Goal: Transaction & Acquisition: Purchase product/service

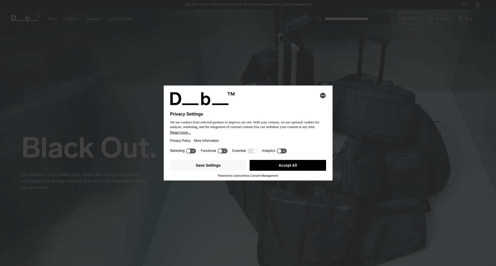
click at [280, 166] on button "Accept All" at bounding box center [288, 165] width 77 height 11
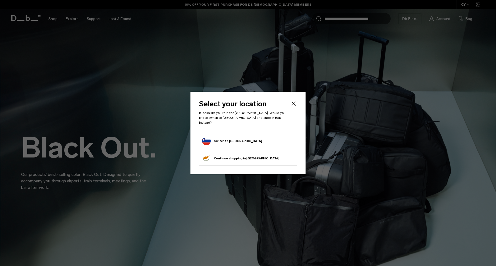
click at [229, 137] on button "Switch to Slovenia" at bounding box center [232, 141] width 60 height 9
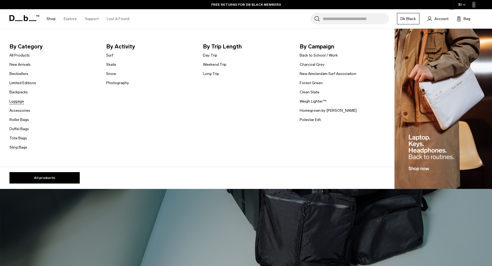
click at [21, 103] on link "Luggage" at bounding box center [16, 101] width 15 height 6
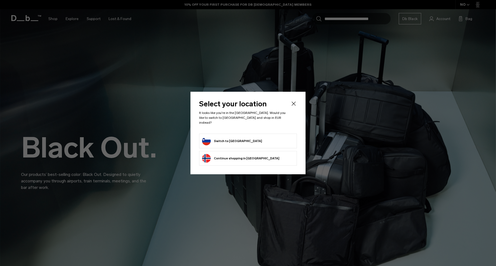
click at [296, 104] on icon "Close" at bounding box center [294, 103] width 6 height 6
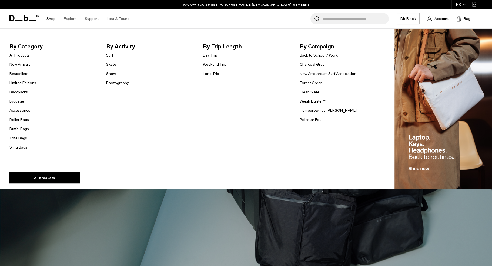
click at [24, 55] on link "All Products" at bounding box center [19, 55] width 20 height 6
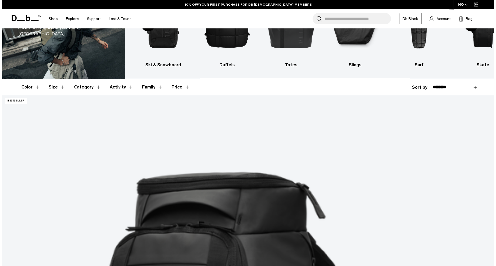
scroll to position [72, 0]
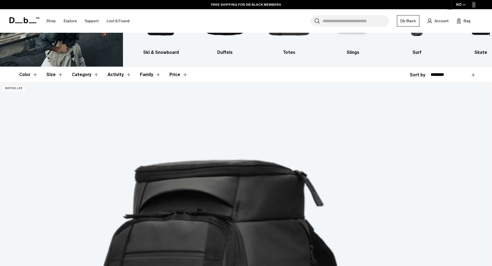
click at [462, 6] on div "NO" at bounding box center [461, 4] width 19 height 9
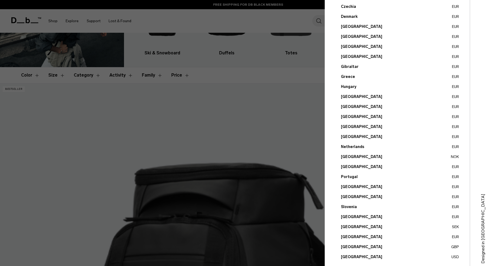
scroll to position [133, 0]
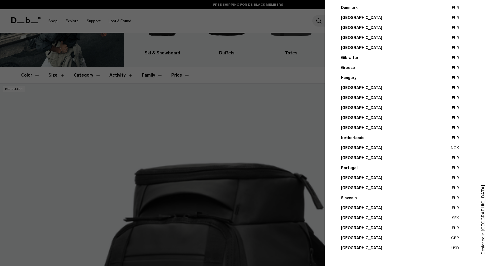
click at [350, 198] on button "Slovenia EUR" at bounding box center [400, 198] width 118 height 6
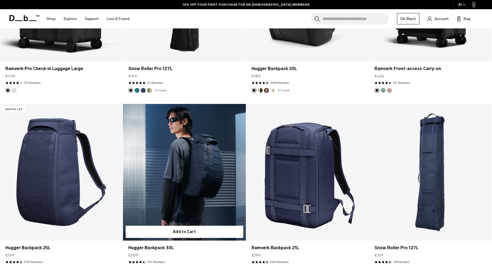
scroll to position [1550, 0]
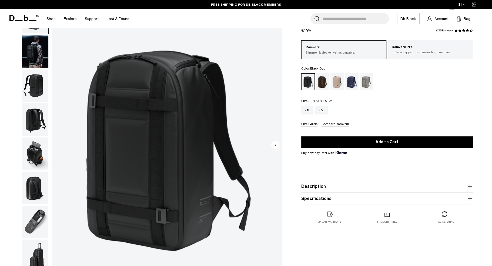
scroll to position [72, 0]
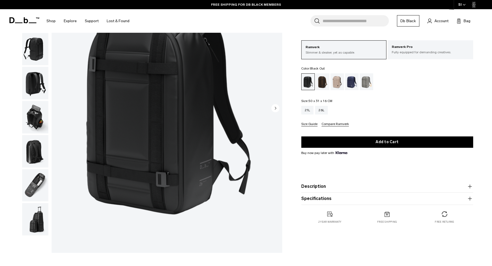
click at [36, 123] on img "button" at bounding box center [35, 117] width 26 height 32
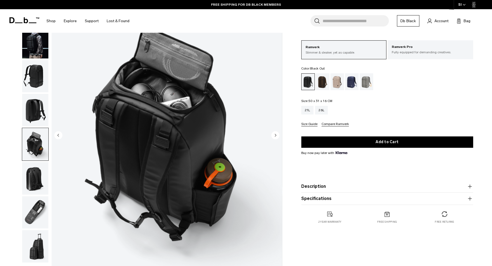
scroll to position [36, 0]
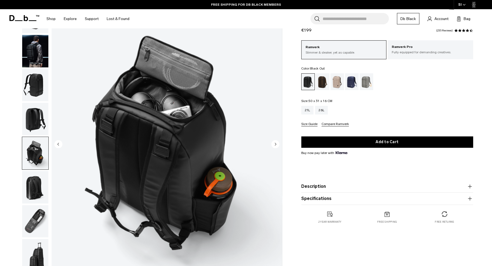
click at [33, 182] on img "button" at bounding box center [35, 187] width 26 height 32
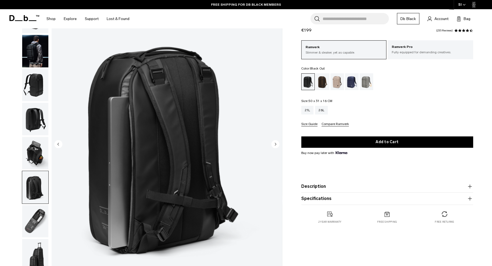
click at [40, 212] on img "button" at bounding box center [35, 221] width 26 height 32
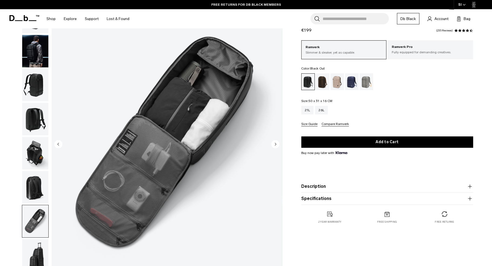
click at [42, 54] on img "button" at bounding box center [35, 51] width 26 height 32
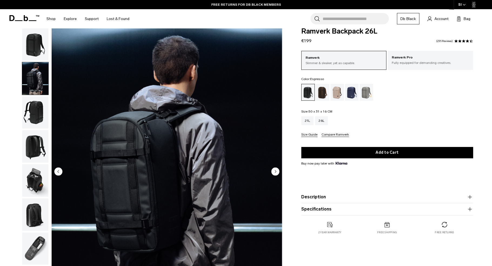
scroll to position [0, 0]
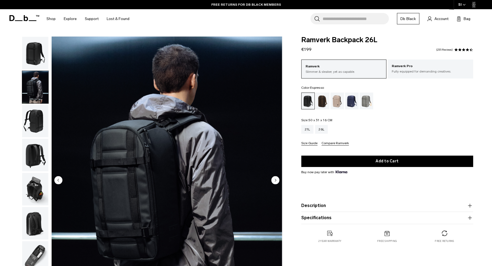
click at [321, 101] on div "Espresso" at bounding box center [323, 100] width 14 height 17
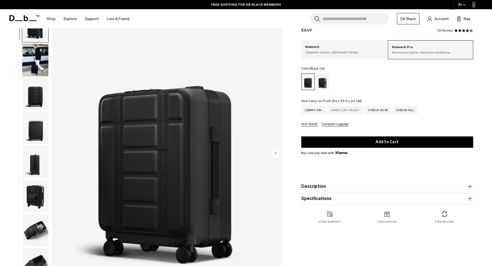
scroll to position [36, 0]
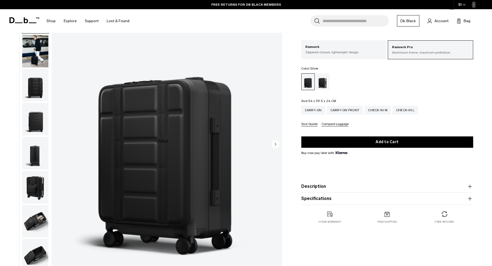
click at [322, 84] on div "Silver" at bounding box center [323, 81] width 14 height 17
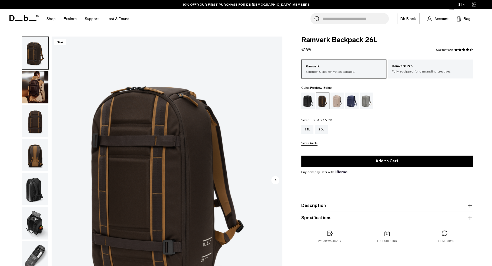
click at [338, 105] on div "Fogbow Beige" at bounding box center [338, 100] width 14 height 17
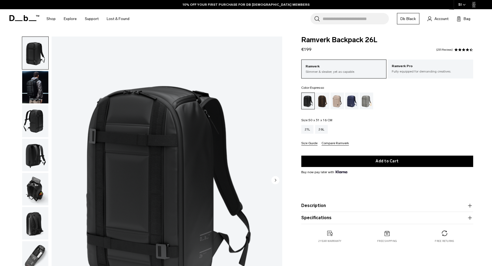
click at [325, 100] on div "Espresso" at bounding box center [323, 100] width 14 height 17
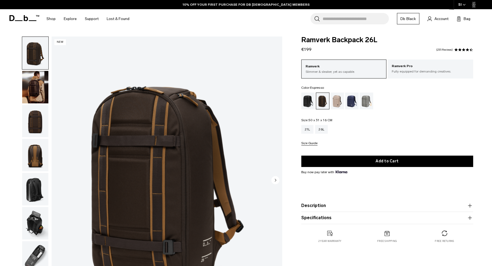
click at [43, 86] on img "button" at bounding box center [35, 87] width 26 height 32
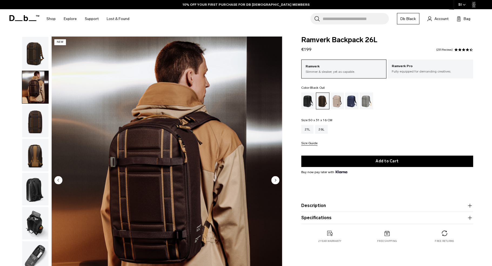
click at [303, 105] on div "Black Out" at bounding box center [308, 100] width 14 height 17
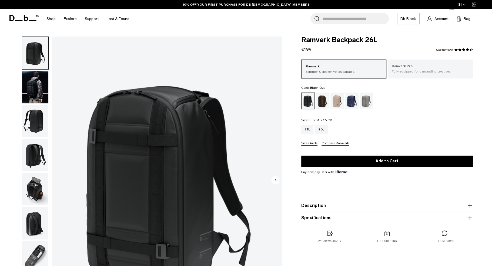
click at [413, 69] on p "Fully equipped for demanding creatives." at bounding box center [430, 71] width 77 height 5
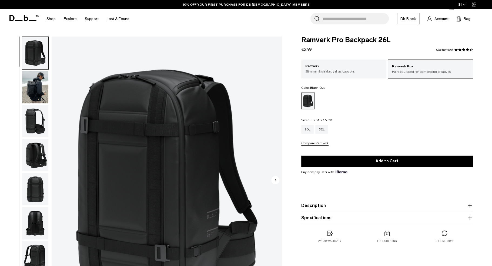
click at [46, 124] on img "button" at bounding box center [35, 121] width 26 height 32
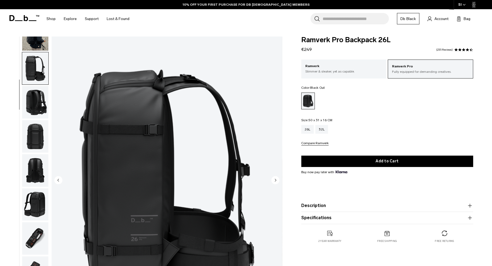
scroll to position [68, 0]
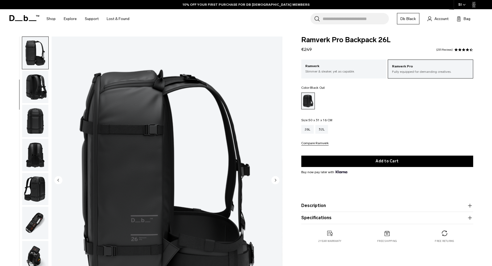
click at [32, 190] on img "button" at bounding box center [35, 189] width 26 height 32
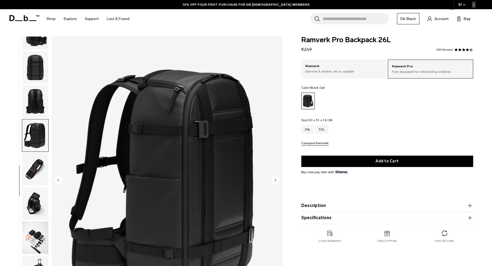
scroll to position [154, 0]
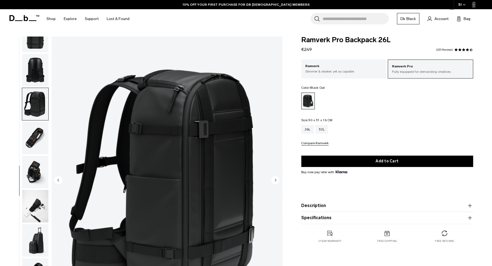
click at [32, 160] on img "button" at bounding box center [35, 172] width 26 height 32
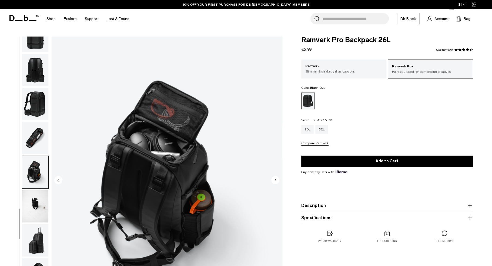
click at [31, 137] on img "button" at bounding box center [35, 138] width 26 height 32
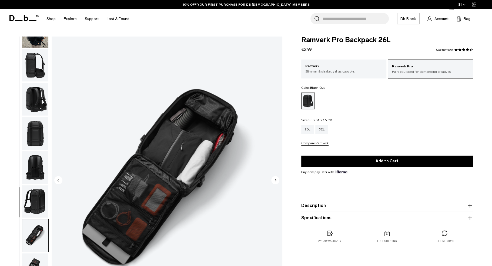
scroll to position [0, 0]
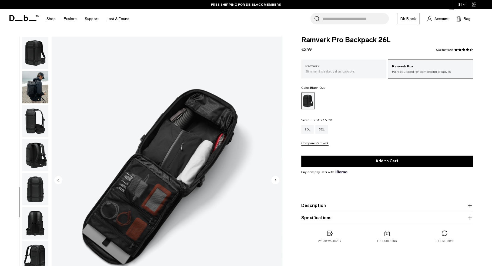
click at [331, 64] on p "Ramverk" at bounding box center [343, 66] width 77 height 5
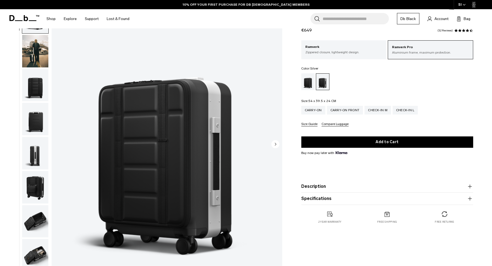
click at [31, 106] on img "button" at bounding box center [35, 119] width 26 height 32
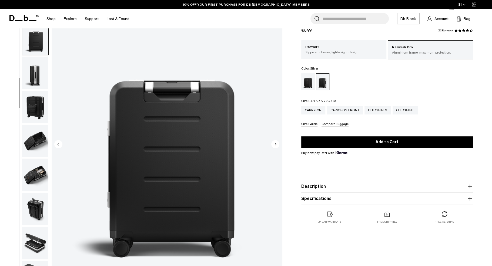
scroll to position [85, 0]
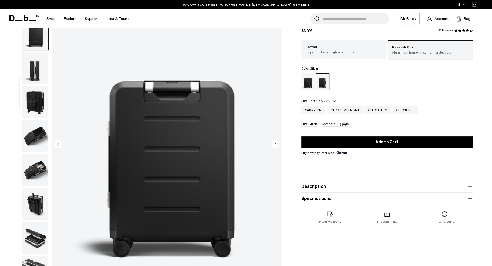
click at [39, 141] on img "button" at bounding box center [35, 136] width 26 height 32
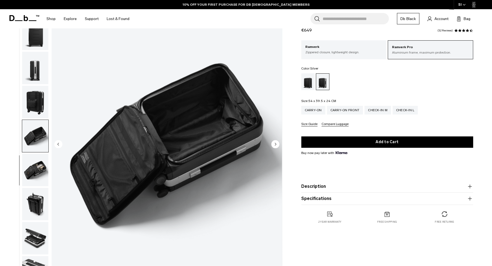
click at [39, 167] on img "button" at bounding box center [35, 170] width 26 height 32
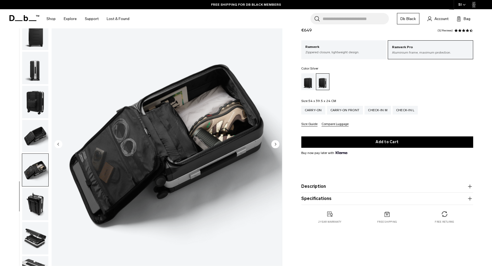
click at [37, 199] on img "button" at bounding box center [35, 204] width 26 height 32
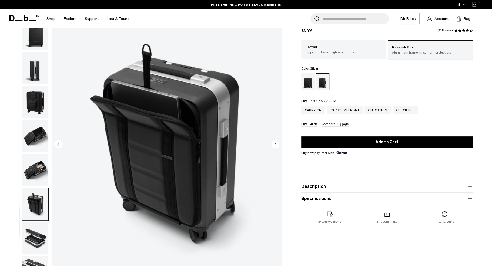
click at [32, 228] on img "button" at bounding box center [35, 238] width 26 height 32
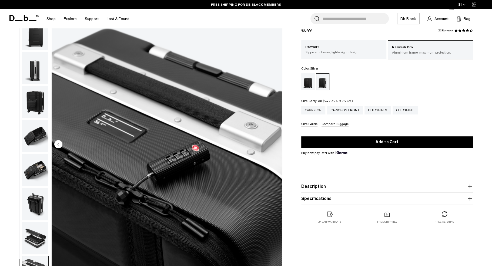
click at [313, 112] on div "Carry-on" at bounding box center [313, 110] width 24 height 9
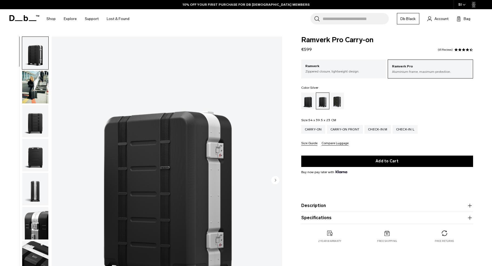
click at [276, 176] on circle "Next slide" at bounding box center [275, 180] width 8 height 8
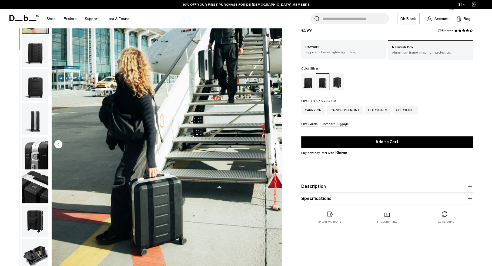
click at [277, 144] on circle "Next slide" at bounding box center [275, 144] width 8 height 8
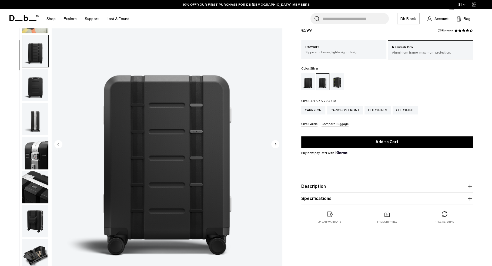
scroll to position [68, 0]
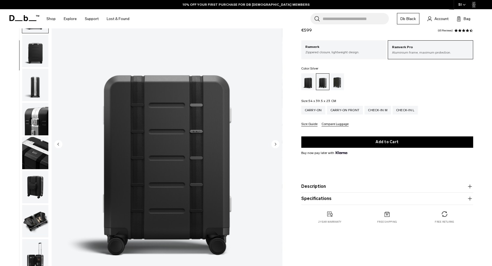
click at [275, 145] on circle "Next slide" at bounding box center [275, 144] width 8 height 8
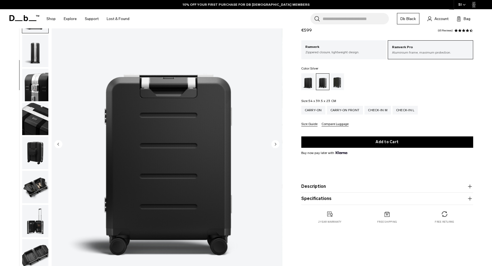
click at [275, 145] on icon "Next slide" at bounding box center [275, 144] width 1 height 2
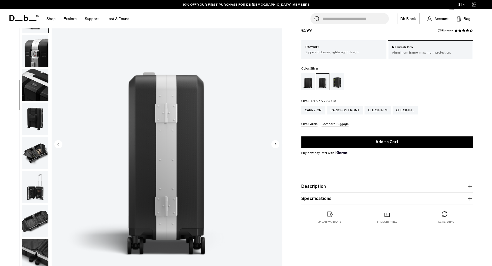
click at [275, 144] on icon "Next slide" at bounding box center [275, 144] width 1 height 2
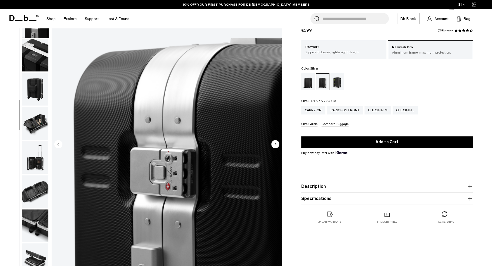
scroll to position [170, 0]
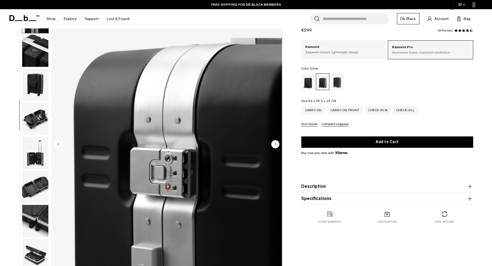
click at [275, 144] on icon "Next slide" at bounding box center [275, 144] width 1 height 2
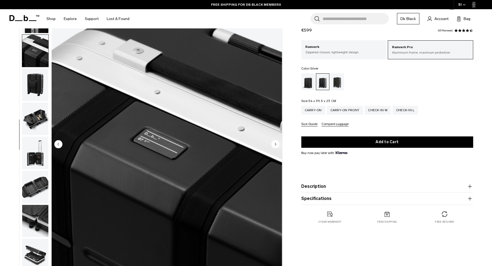
scroll to position [188, 0]
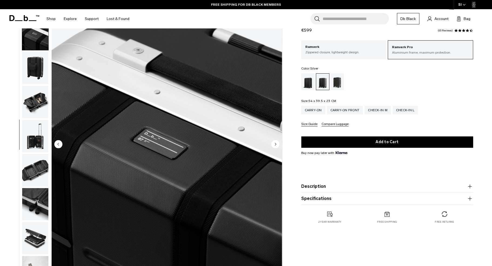
click at [275, 144] on icon "Next slide" at bounding box center [275, 144] width 1 height 2
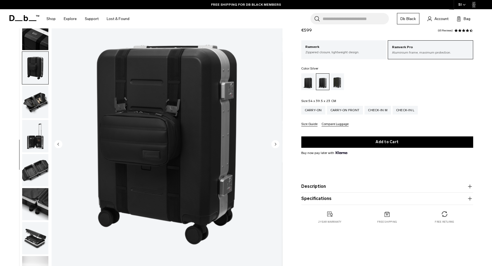
click at [275, 144] on icon "Next slide" at bounding box center [275, 144] width 1 height 2
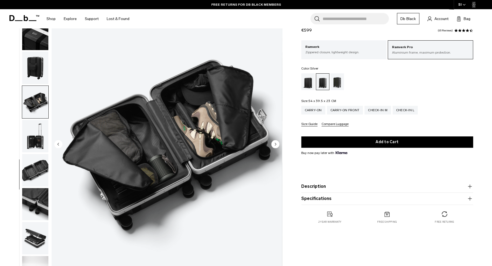
click at [330, 184] on button "Description" at bounding box center [387, 186] width 172 height 6
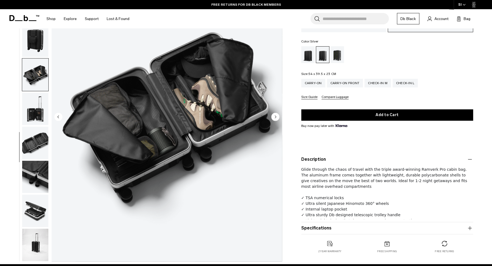
scroll to position [72, 0]
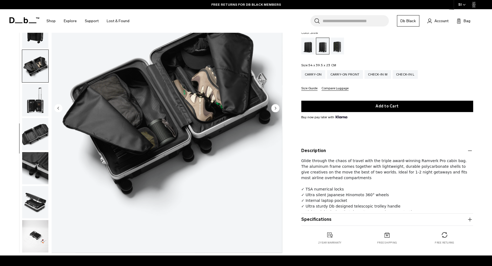
click at [315, 222] on button "Specifications" at bounding box center [387, 219] width 172 height 6
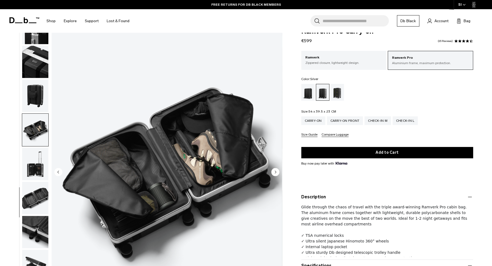
scroll to position [0, 0]
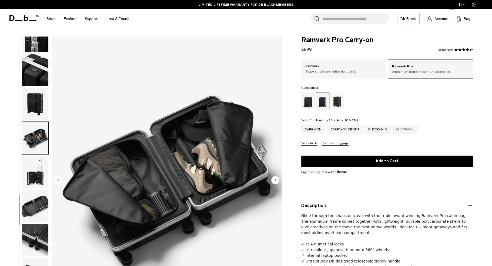
click at [410, 131] on div "Check-in L" at bounding box center [405, 129] width 25 height 9
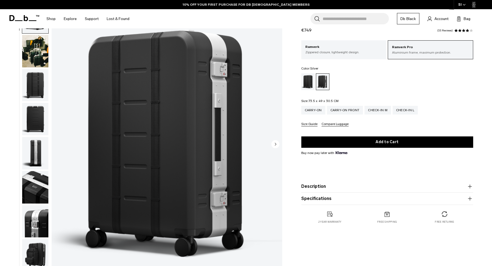
click at [313, 198] on button "Specifications" at bounding box center [387, 198] width 172 height 6
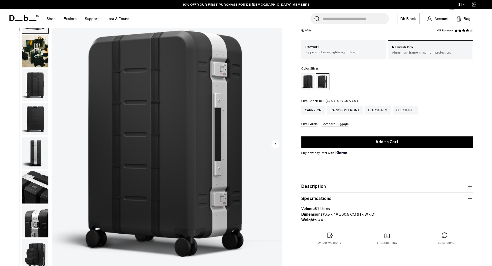
click at [408, 108] on div "Check-in L" at bounding box center [405, 110] width 25 height 9
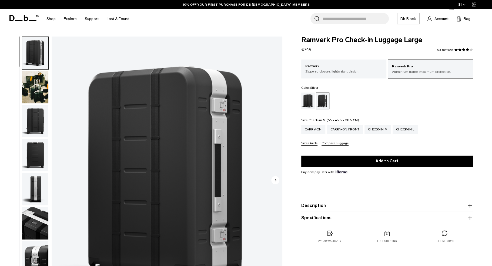
click at [312, 216] on button "Specifications" at bounding box center [387, 217] width 172 height 6
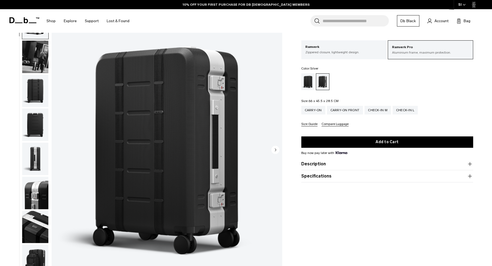
scroll to position [72, 0]
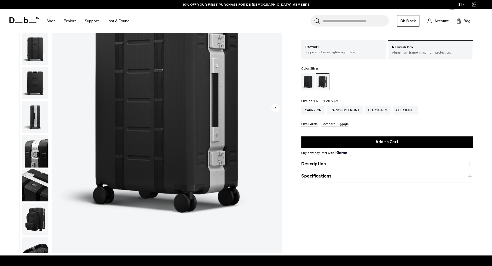
click at [314, 174] on button "Specifications" at bounding box center [387, 176] width 172 height 6
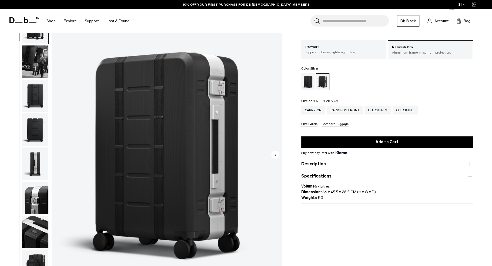
scroll to position [0, 0]
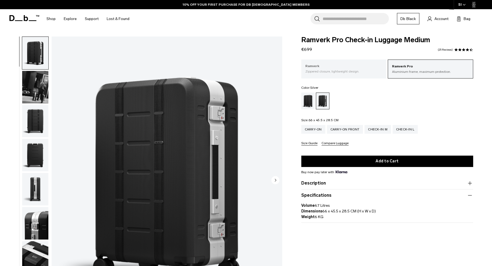
click at [335, 69] on p "Ramverk" at bounding box center [343, 66] width 77 height 5
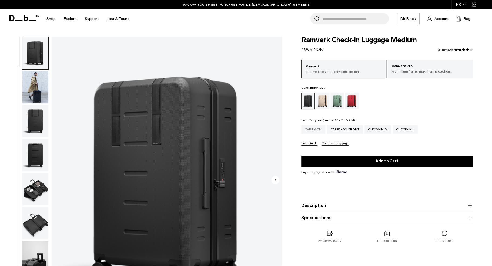
click at [317, 128] on div "Carry-on" at bounding box center [313, 129] width 24 height 9
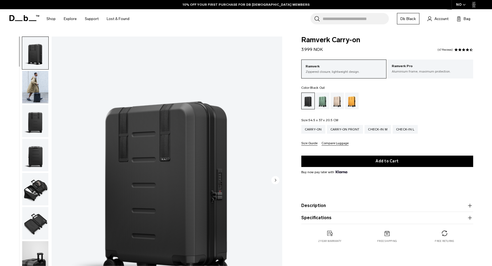
click at [309, 215] on button "Specifications" at bounding box center [387, 217] width 172 height 6
click at [38, 187] on img "button" at bounding box center [35, 189] width 26 height 32
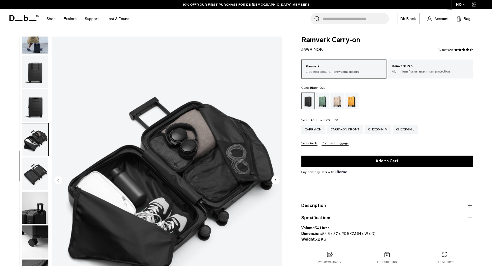
scroll to position [51, 0]
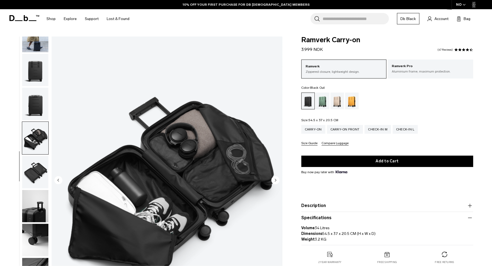
click at [31, 179] on img "button" at bounding box center [35, 172] width 26 height 32
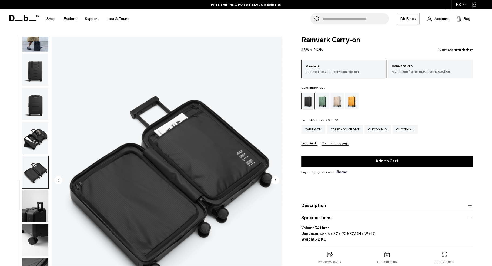
click at [30, 197] on img "button" at bounding box center [35, 206] width 26 height 32
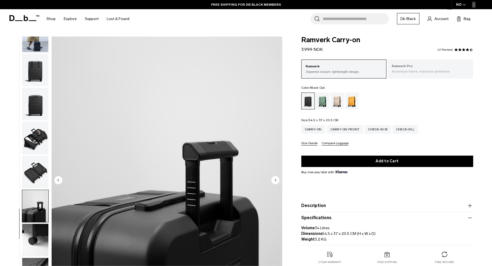
click at [403, 70] on p "Aluminium frame, maximum protection." at bounding box center [430, 71] width 77 height 5
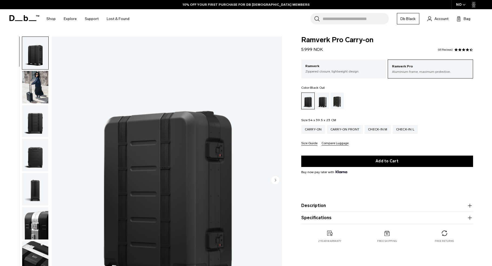
click at [461, 5] on div "NO" at bounding box center [461, 4] width 19 height 9
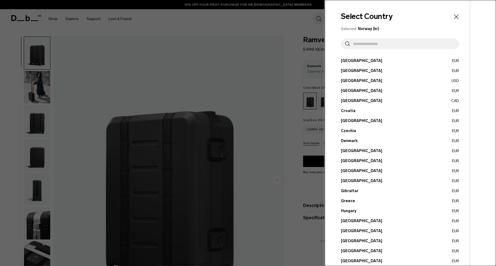
scroll to position [133, 0]
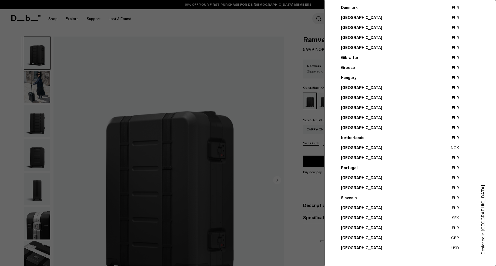
click at [343, 198] on button "[GEOGRAPHIC_DATA] EUR" at bounding box center [400, 198] width 118 height 6
